Goal: Task Accomplishment & Management: Use online tool/utility

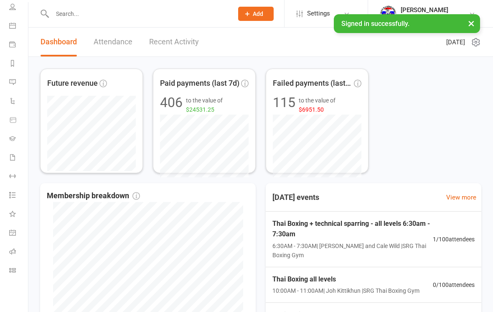
scroll to position [63, 1]
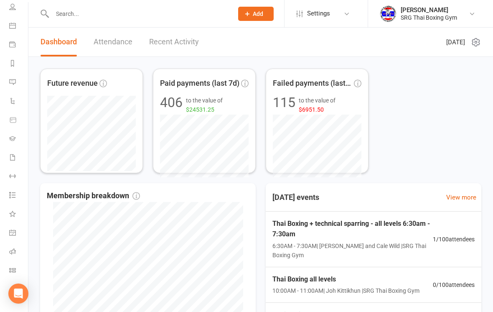
click at [10, 266] on icon at bounding box center [12, 269] width 7 height 7
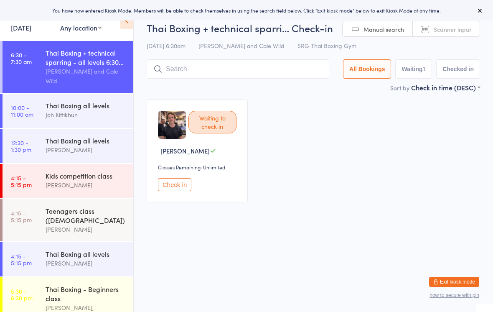
click at [166, 71] on input "search" at bounding box center [238, 68] width 182 height 19
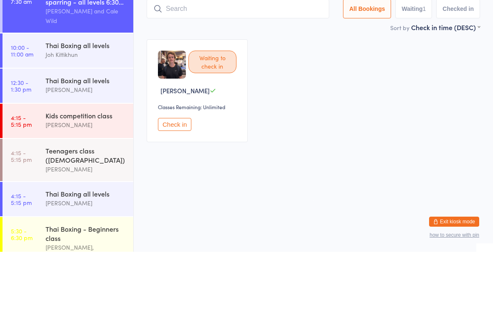
click at [415, 96] on div "Waiting to check in [PERSON_NAME] Classes Remaining: Unlimited Check in" at bounding box center [313, 151] width 348 height 118
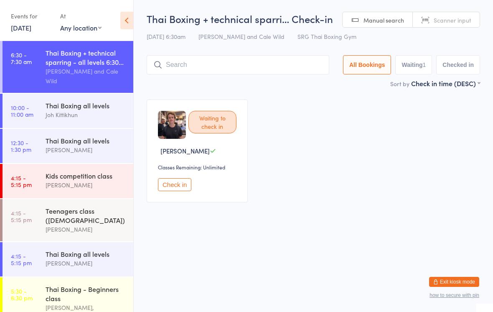
click at [220, 50] on div "Thai Boxing + technical sparri… Check-in [DATE] 6:30am [PERSON_NAME] and Cale W…" at bounding box center [313, 45] width 333 height 67
click at [218, 61] on input "search" at bounding box center [238, 64] width 182 height 19
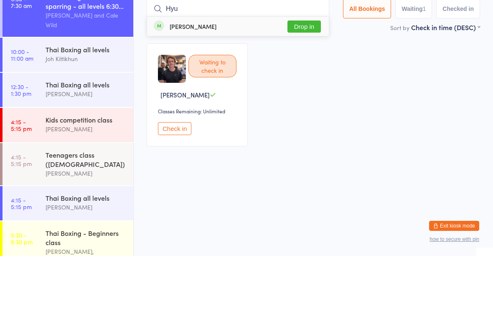
type input "Hyu"
click at [312, 76] on button "Drop in" at bounding box center [303, 82] width 33 height 12
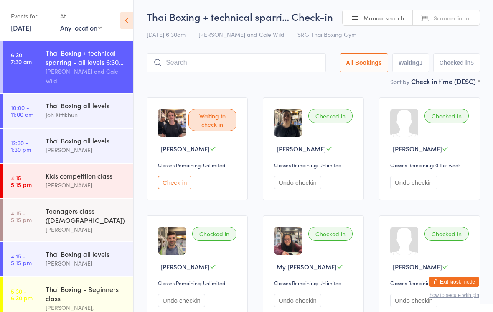
click at [275, 69] on input "search" at bounding box center [236, 62] width 179 height 19
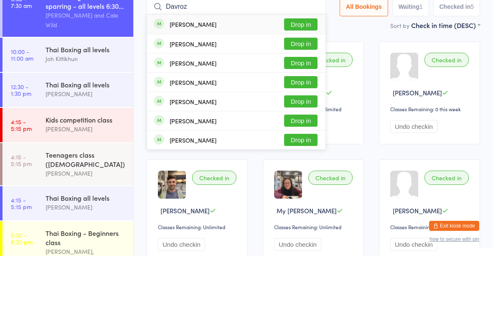
type input "Davroz"
click at [298, 74] on button "Drop in" at bounding box center [300, 80] width 33 height 12
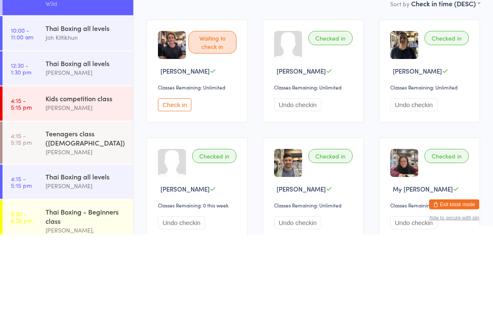
click at [175, 176] on button "Check in" at bounding box center [174, 182] width 33 height 13
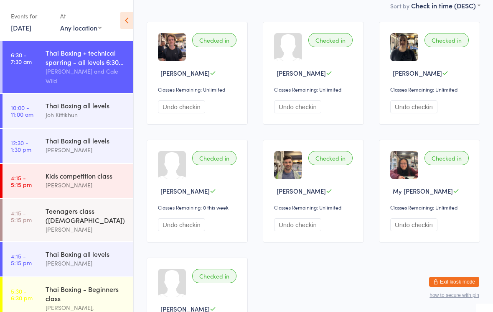
click at [123, 17] on icon at bounding box center [126, 21] width 13 height 18
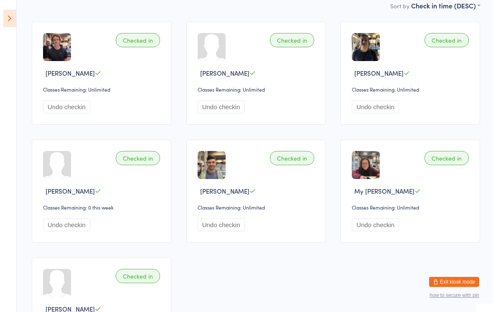
click at [5, 23] on icon at bounding box center [9, 19] width 13 height 18
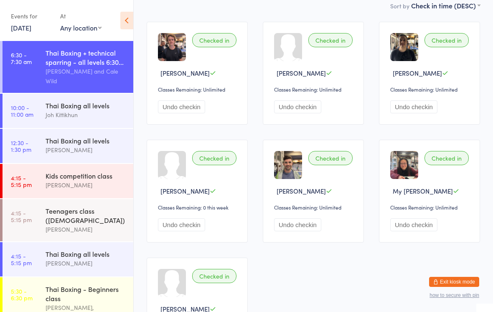
click at [125, 18] on icon at bounding box center [126, 21] width 13 height 18
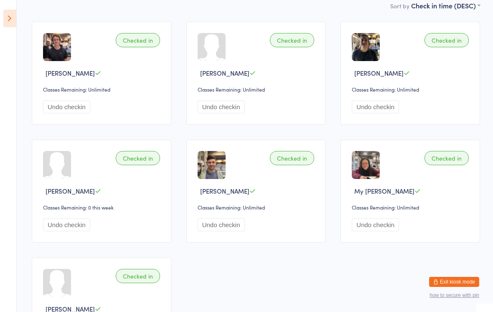
click at [10, 18] on icon at bounding box center [9, 19] width 13 height 18
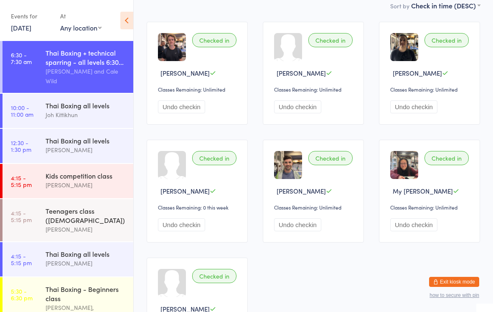
click at [101, 74] on div "[PERSON_NAME] and Cale Wild" at bounding box center [86, 75] width 81 height 19
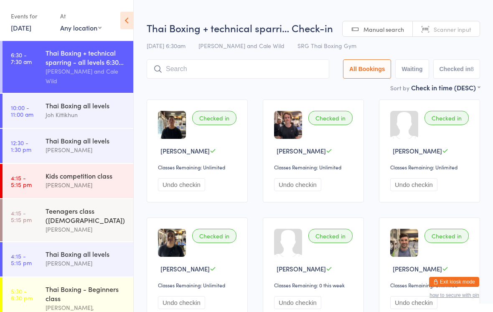
click at [273, 73] on input "search" at bounding box center [238, 68] width 182 height 19
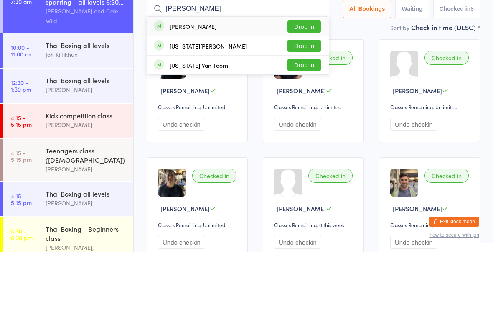
type input "[PERSON_NAME]"
click at [304, 81] on button "Drop in" at bounding box center [303, 87] width 33 height 12
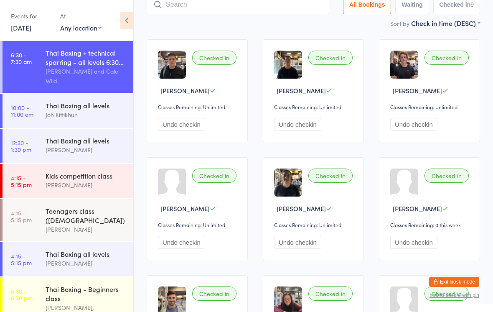
click at [196, 12] on input "search" at bounding box center [238, 4] width 182 height 19
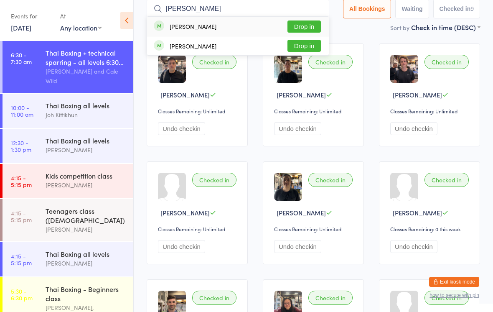
scroll to position [54, 0]
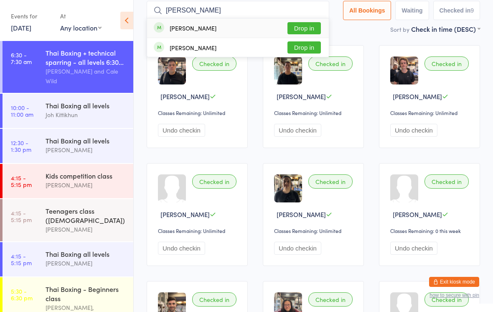
type input "[PERSON_NAME]"
click at [302, 24] on button "Drop in" at bounding box center [303, 28] width 33 height 12
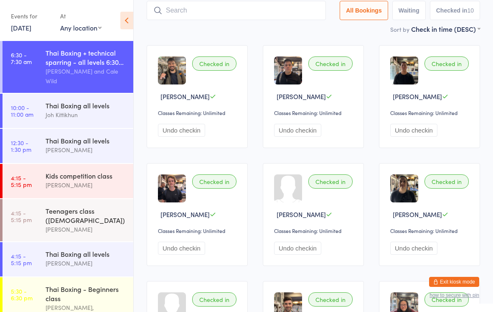
click at [270, 10] on input "search" at bounding box center [236, 10] width 179 height 19
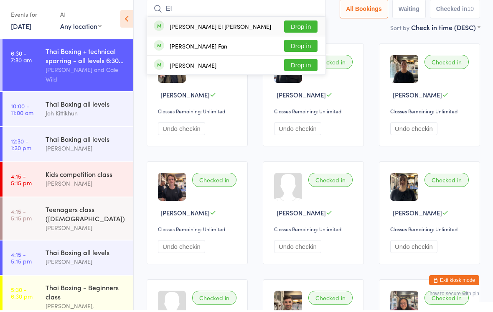
type input "El"
click at [300, 43] on button "Drop in" at bounding box center [300, 47] width 33 height 12
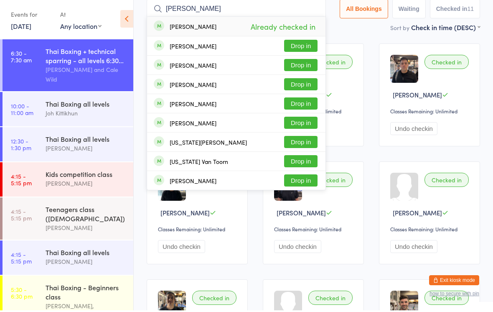
type input "[PERSON_NAME]"
click at [296, 88] on button "Drop in" at bounding box center [300, 86] width 33 height 12
